Goal: Find contact information: Find phone

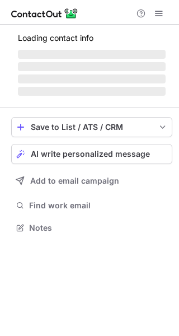
scroll to position [227, 179]
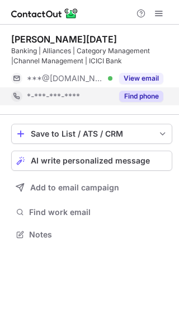
click at [131, 100] on button "Find phone" at bounding box center [141, 96] width 44 height 11
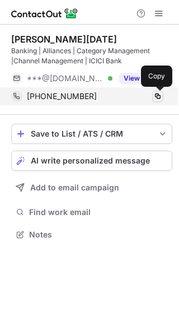
click at [156, 97] on span at bounding box center [158, 96] width 9 height 9
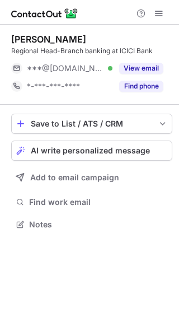
scroll to position [217, 179]
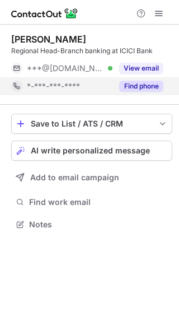
click at [139, 87] on button "Find phone" at bounding box center [141, 86] width 44 height 11
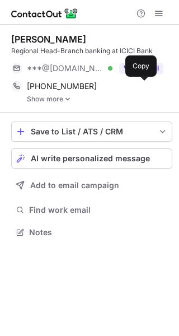
scroll to position [225, 179]
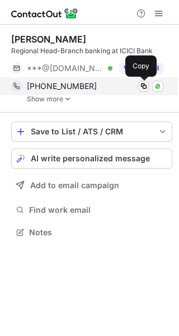
click at [146, 85] on span at bounding box center [144, 86] width 9 height 9
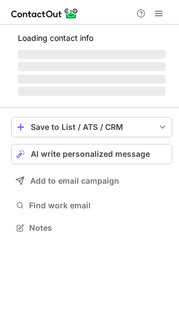
scroll to position [217, 179]
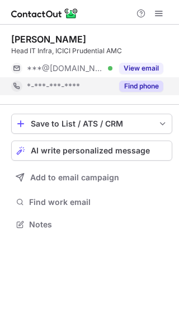
click at [136, 82] on button "Find phone" at bounding box center [141, 86] width 44 height 11
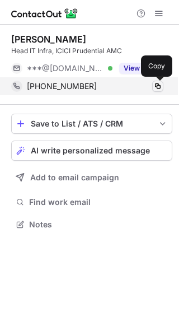
click at [157, 86] on span at bounding box center [158, 86] width 9 height 9
